Goal: Check status: Check status

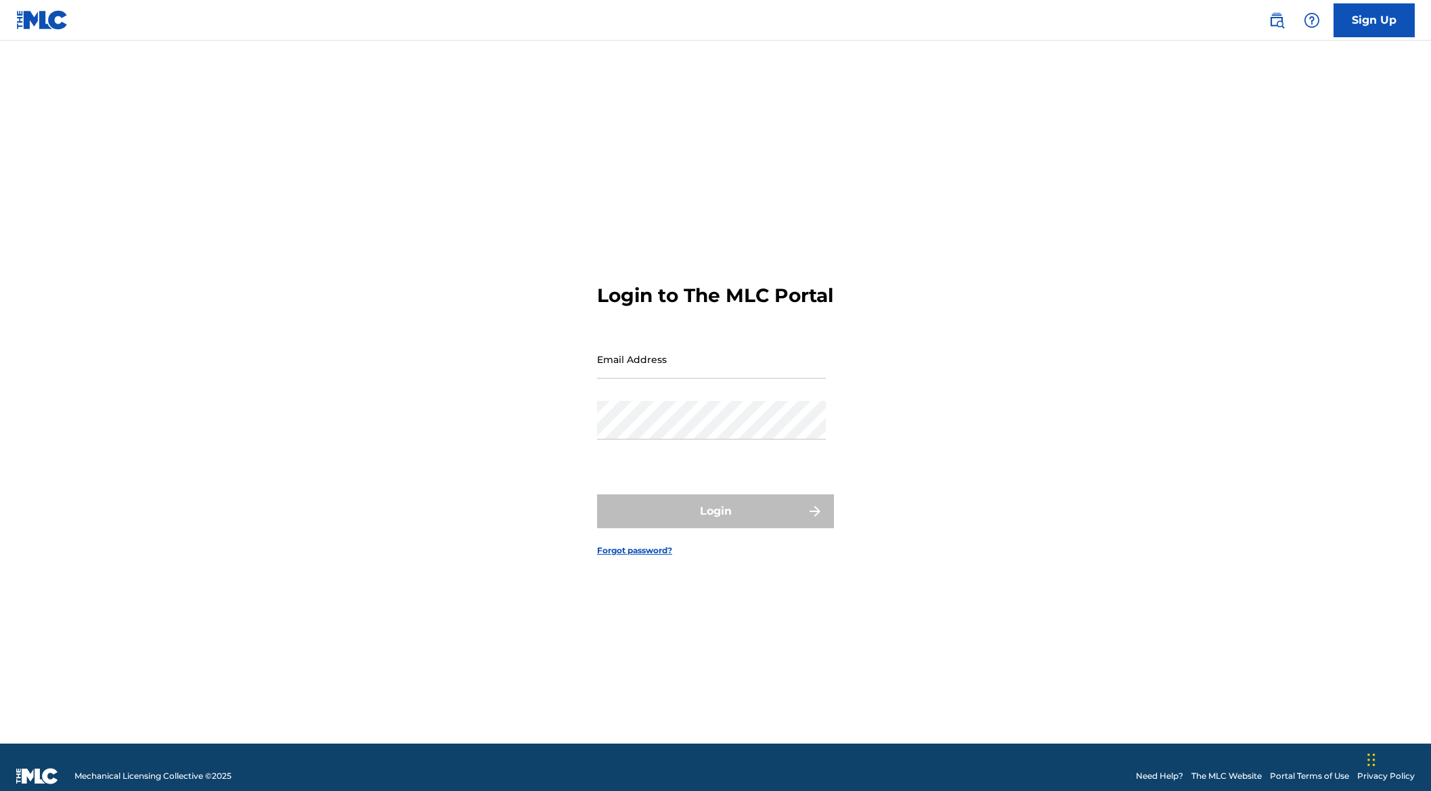
click at [703, 378] on input "Email Address" at bounding box center [711, 359] width 229 height 39
type input "[PERSON_NAME][EMAIL_ADDRESS][PERSON_NAME][DOMAIN_NAME]"
click at [597, 494] on button "Login" at bounding box center [715, 511] width 237 height 34
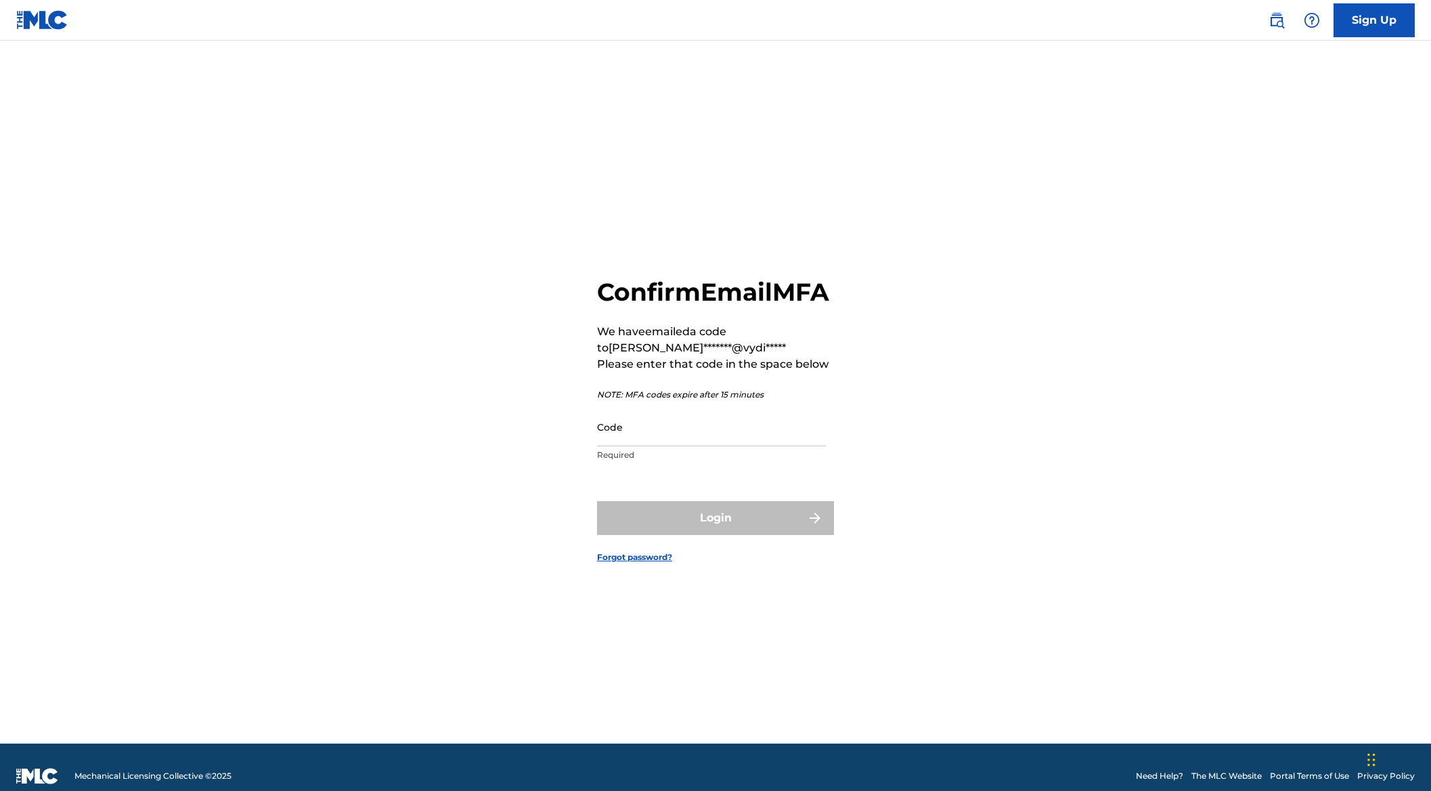
click at [699, 461] on p "Required" at bounding box center [711, 455] width 229 height 12
click at [695, 443] on input "Code" at bounding box center [711, 427] width 229 height 39
paste input "776202"
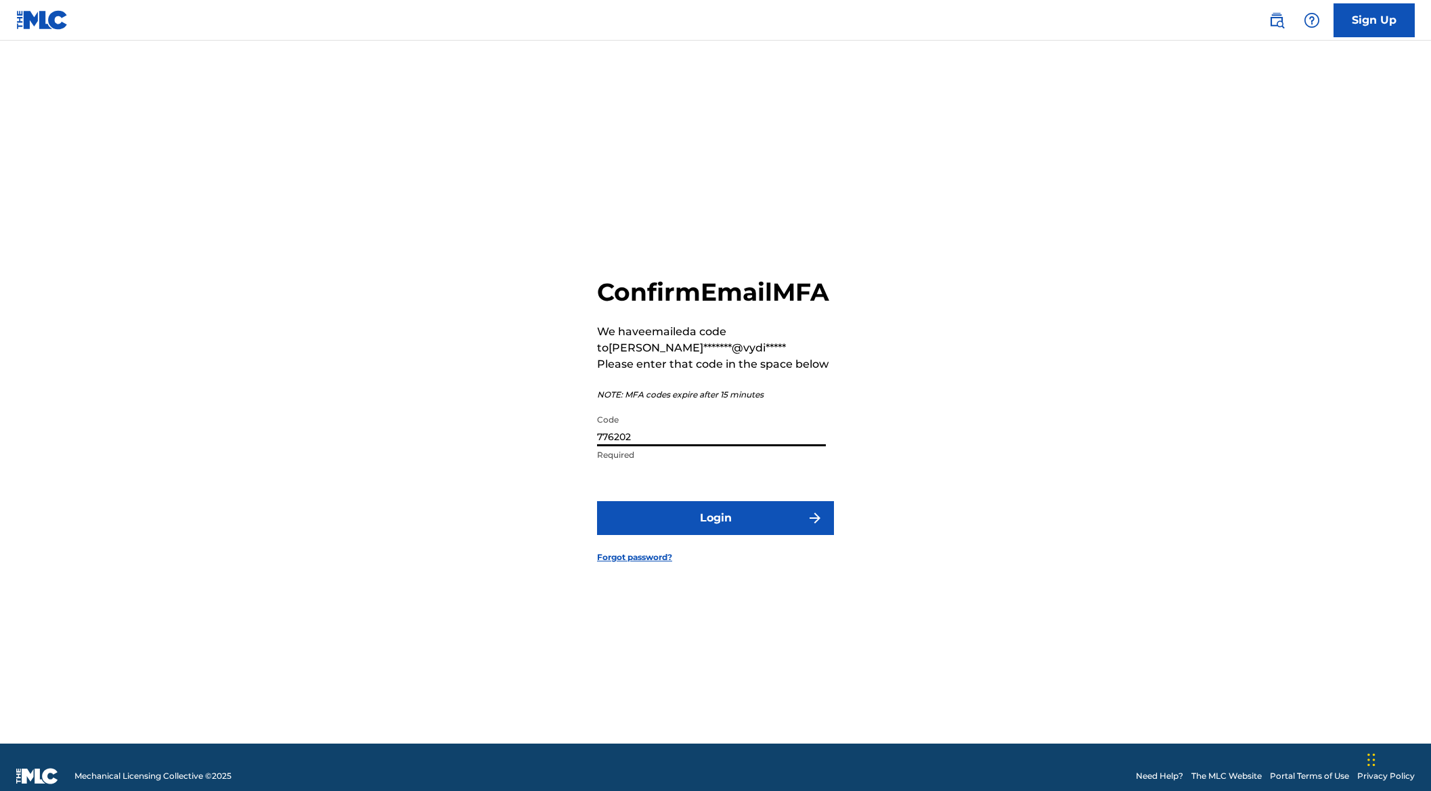
type input "776202"
click at [731, 532] on button "Login" at bounding box center [715, 518] width 237 height 34
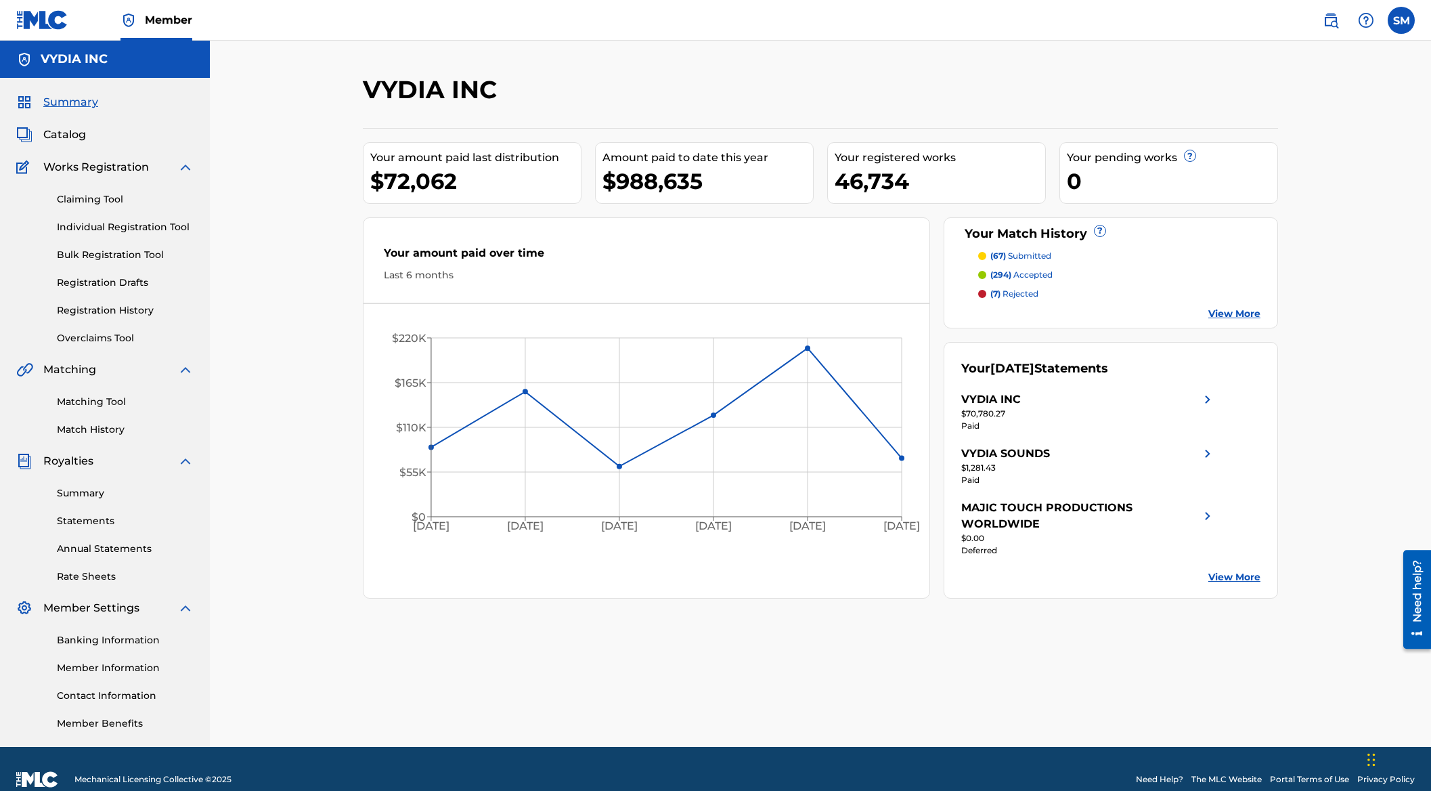
click at [75, 135] on span "Catalog" at bounding box center [64, 135] width 43 height 16
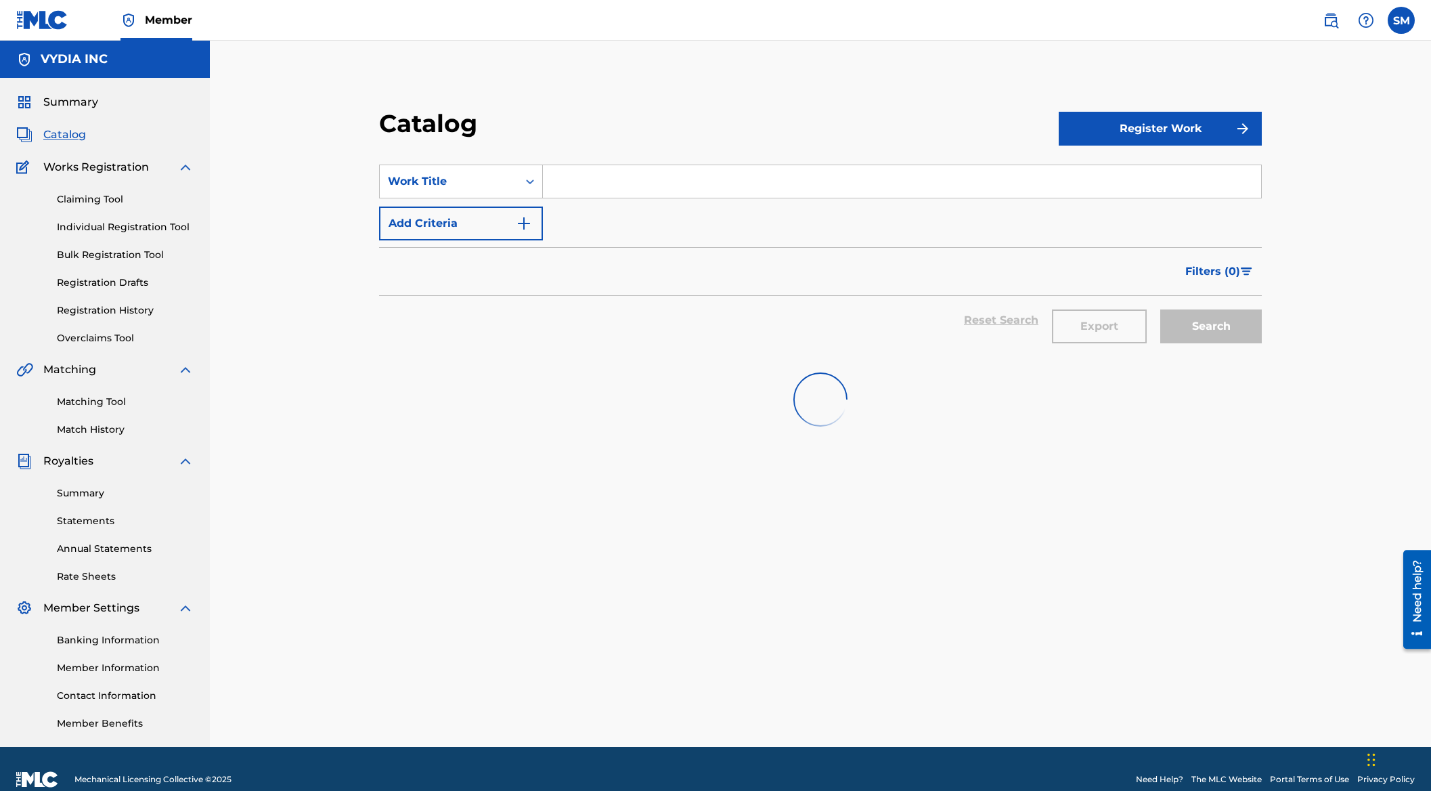
click at [601, 189] on input "Search Form" at bounding box center [902, 181] width 718 height 32
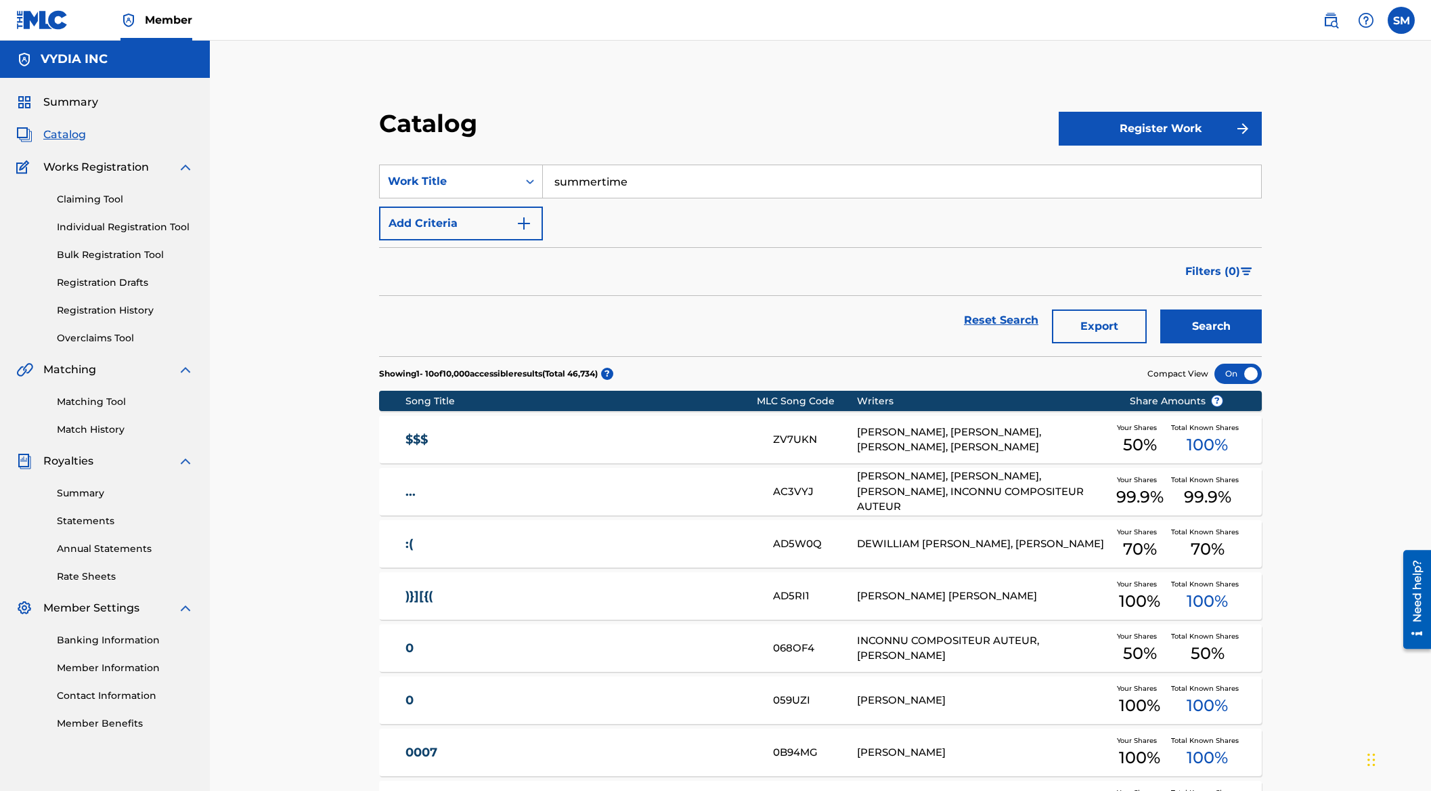
type input "summertime"
click at [1205, 339] on button "Search" at bounding box center [1211, 326] width 102 height 34
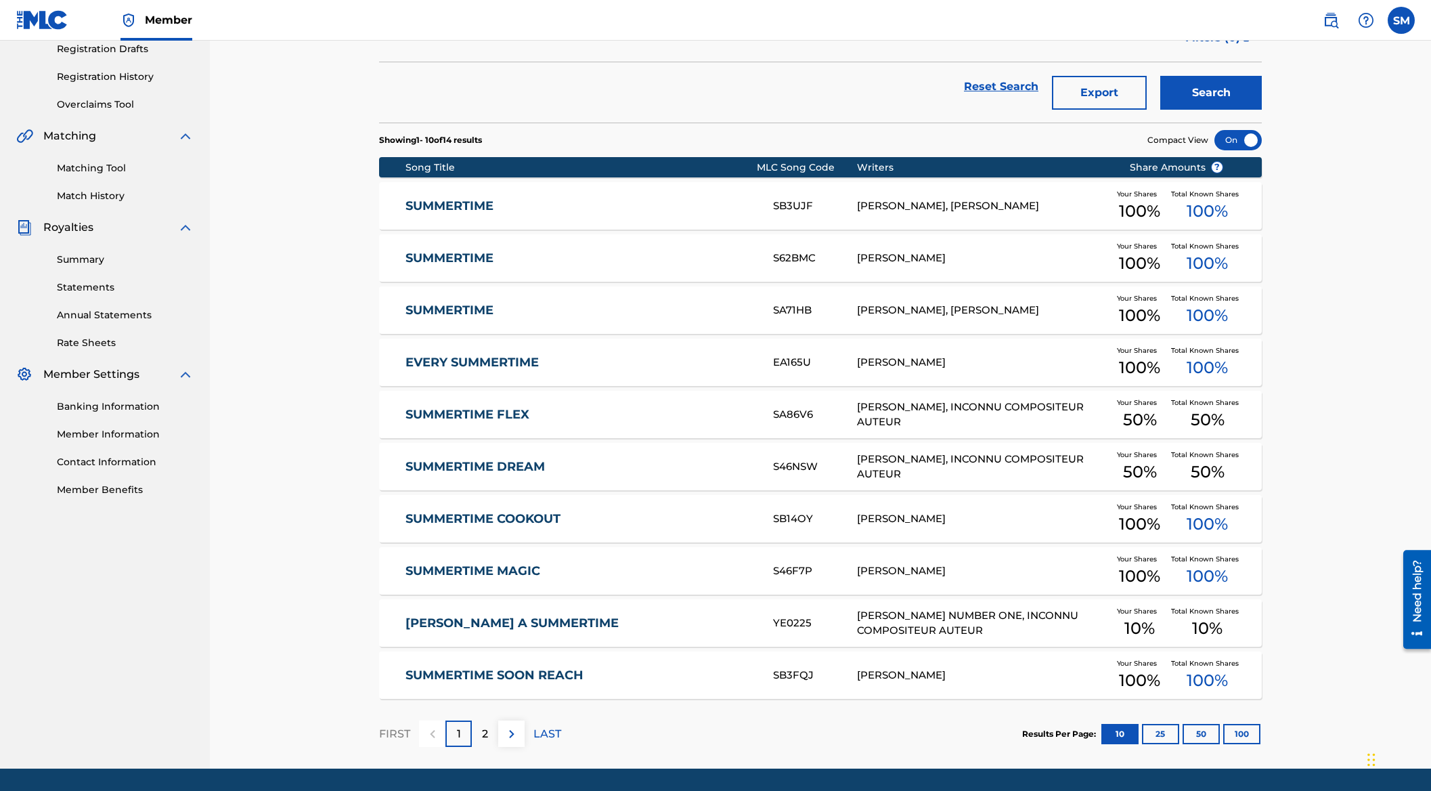
scroll to position [276, 0]
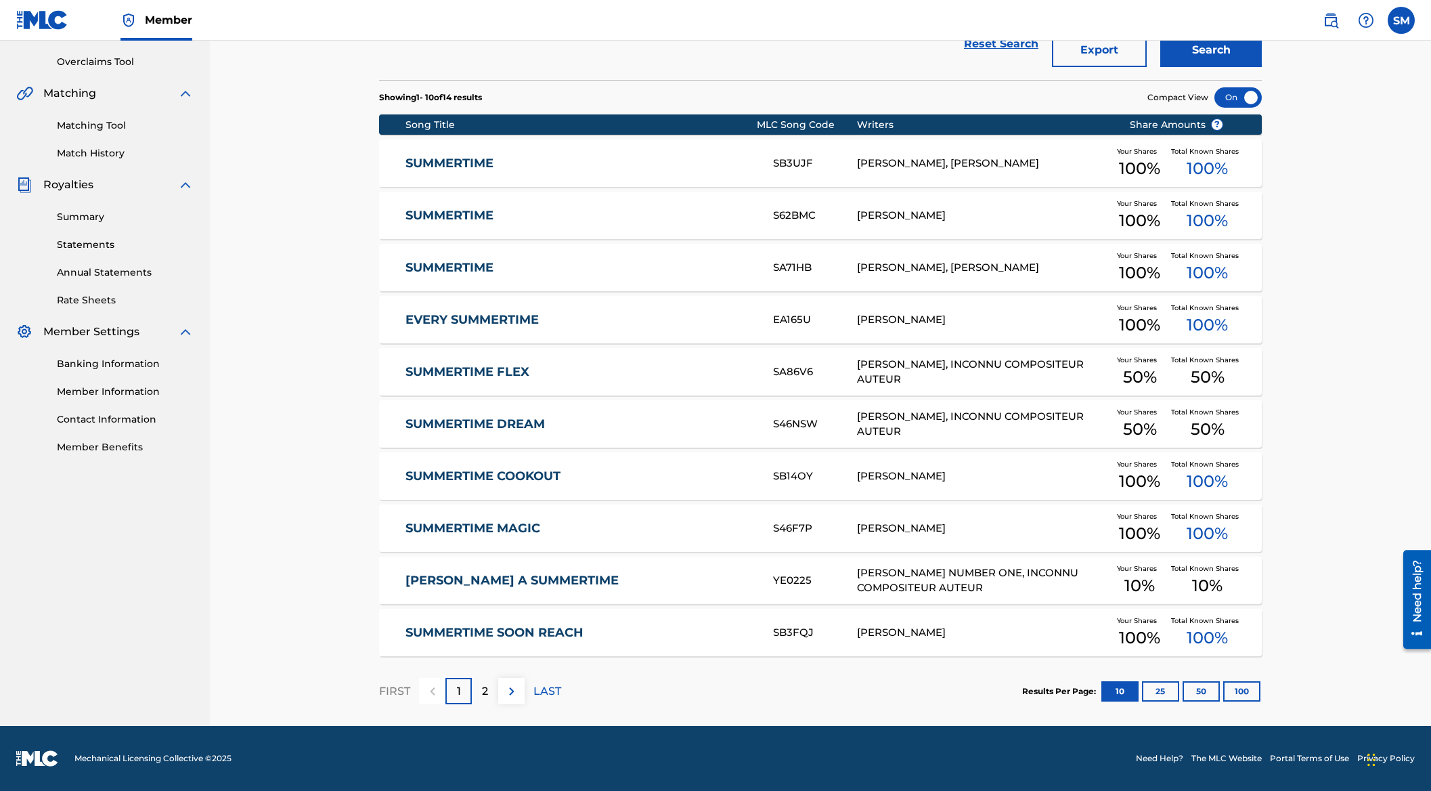
click at [488, 690] on div "2" at bounding box center [485, 691] width 26 height 26
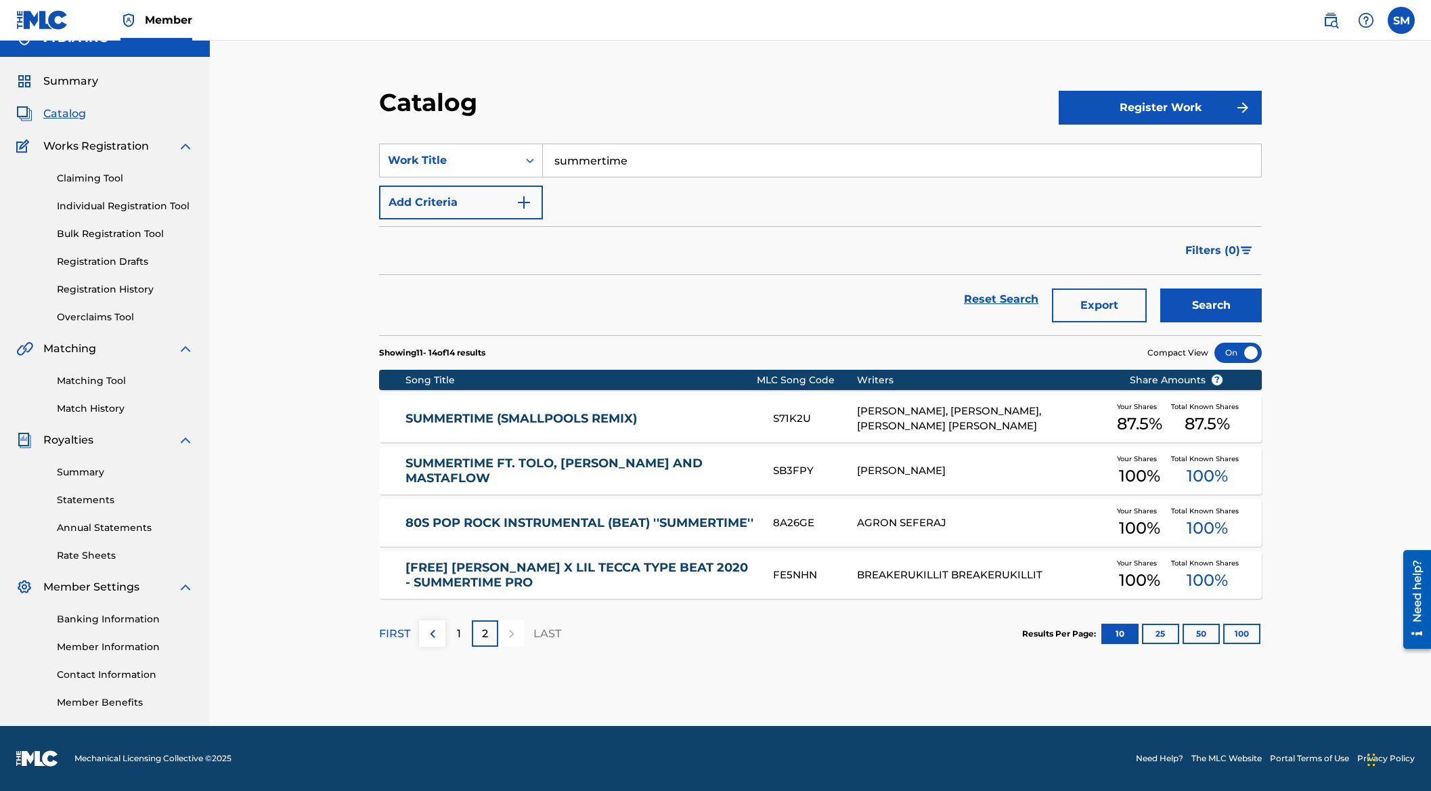
click at [112, 289] on link "Registration History" at bounding box center [125, 289] width 137 height 14
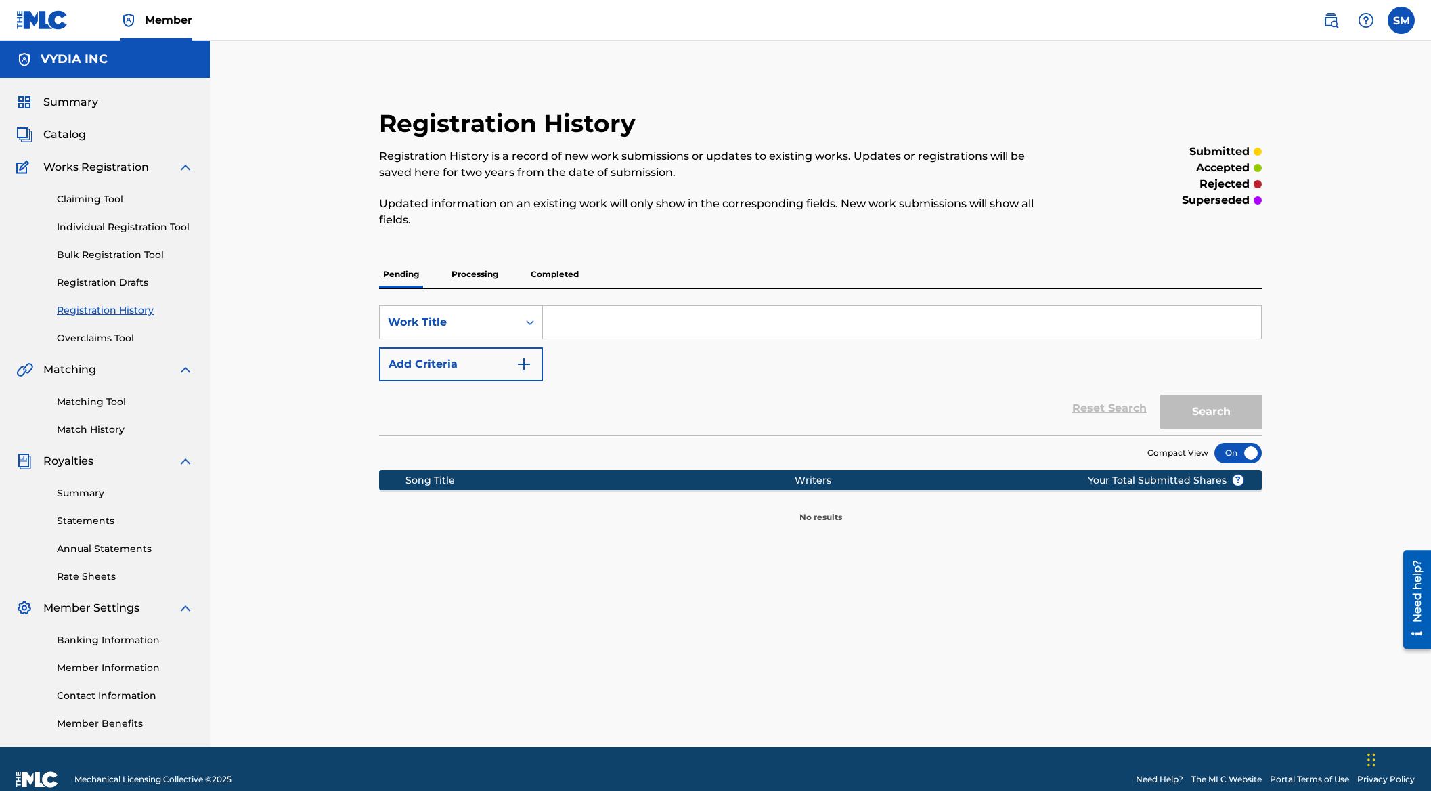
click at [552, 267] on p "Completed" at bounding box center [555, 274] width 56 height 28
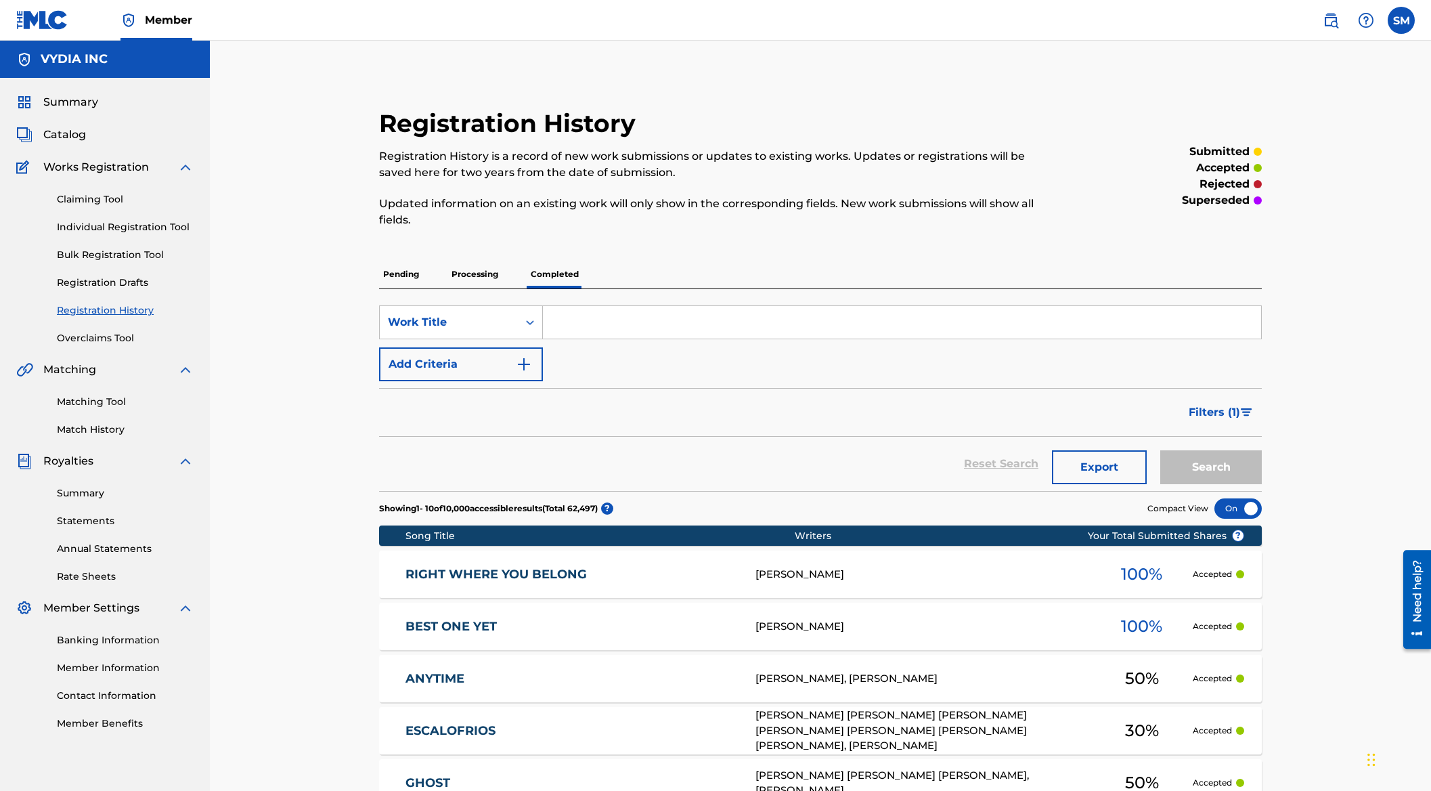
click at [609, 335] on input "Search Form" at bounding box center [902, 322] width 718 height 32
type input "summertime"
click at [1160, 450] on button "Search" at bounding box center [1211, 467] width 102 height 34
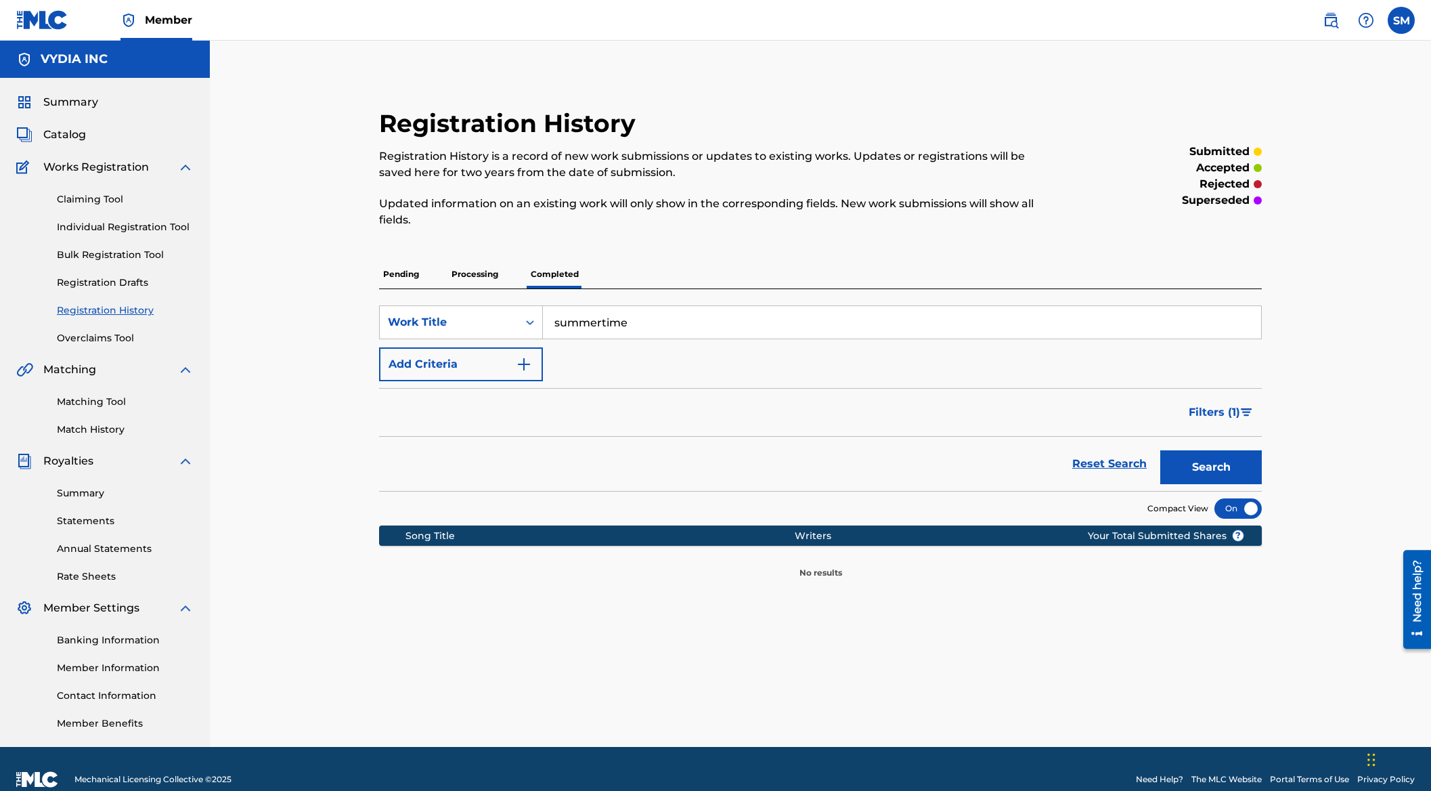
click at [581, 329] on input "summertime" at bounding box center [902, 322] width 718 height 32
click at [582, 329] on input "summertime" at bounding box center [902, 322] width 718 height 32
click at [476, 279] on p "Processing" at bounding box center [475, 274] width 55 height 28
